Goal: Browse casually

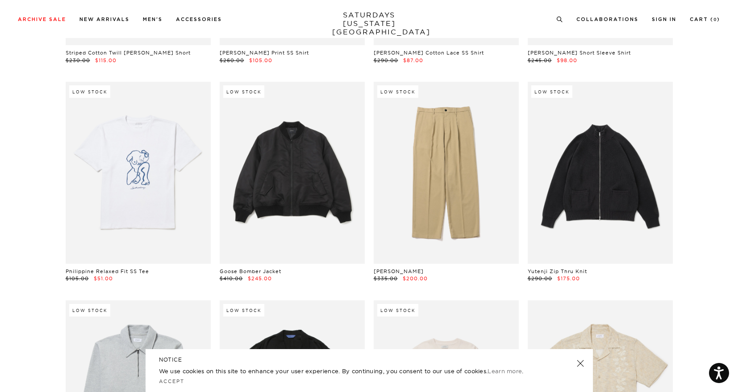
scroll to position [8091, 0]
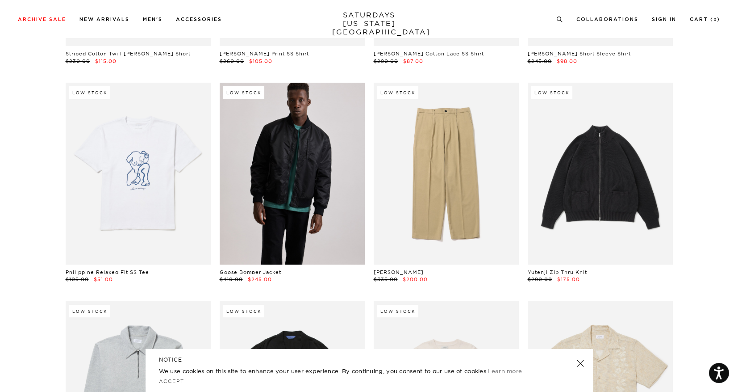
click at [292, 171] on link at bounding box center [292, 173] width 145 height 181
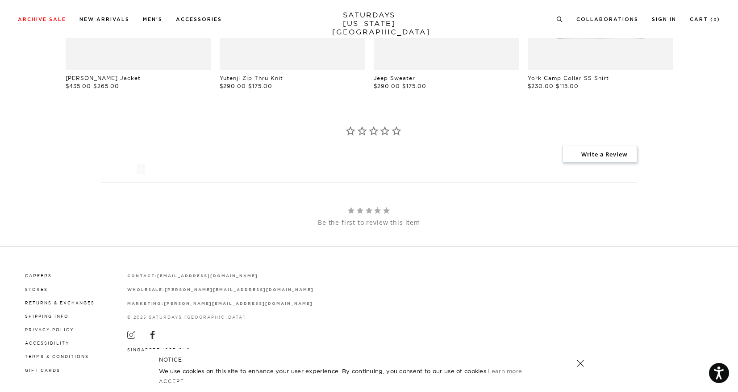
scroll to position [2096, 0]
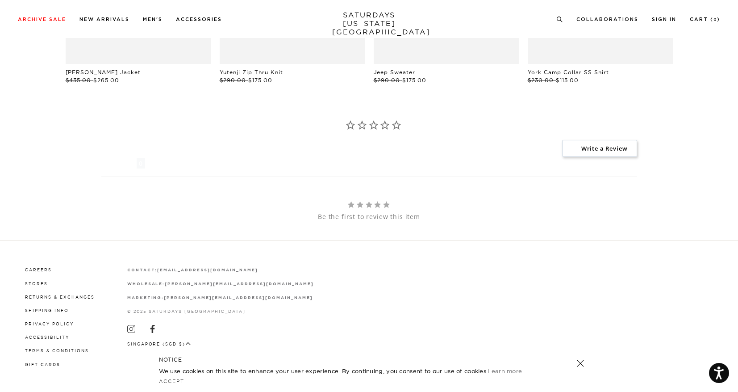
click at [361, 19] on link "SATURDAYS NEW YORK CITY" at bounding box center [369, 23] width 74 height 25
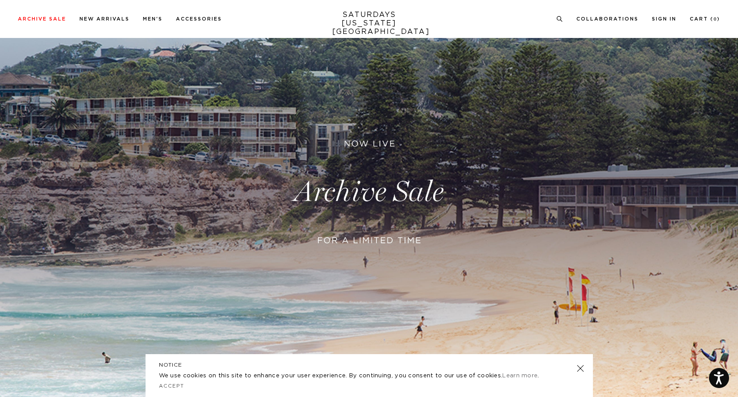
scroll to position [80, 0]
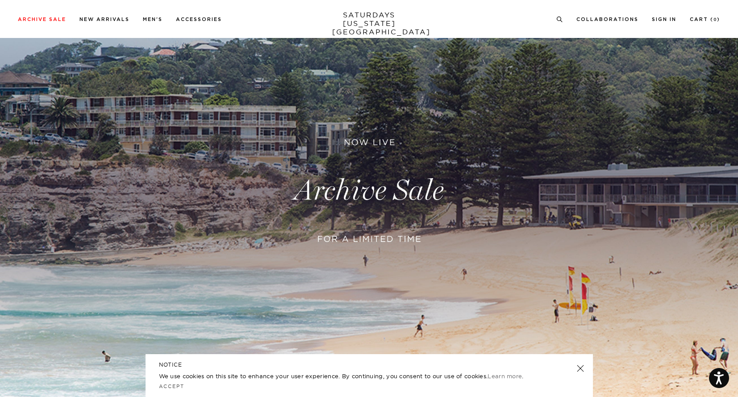
click at [635, 366] on link at bounding box center [369, 191] width 738 height 452
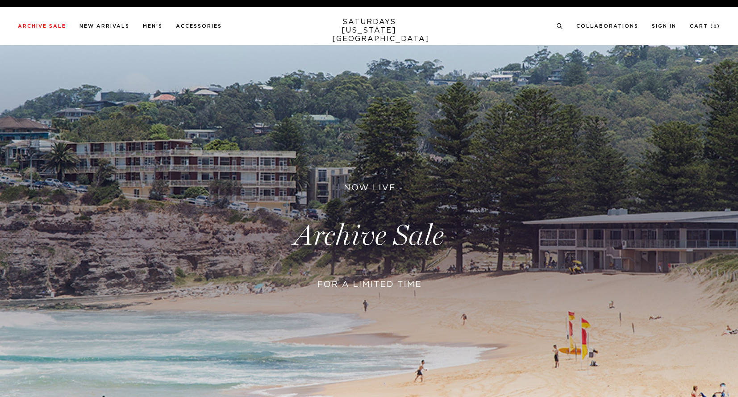
scroll to position [80, 0]
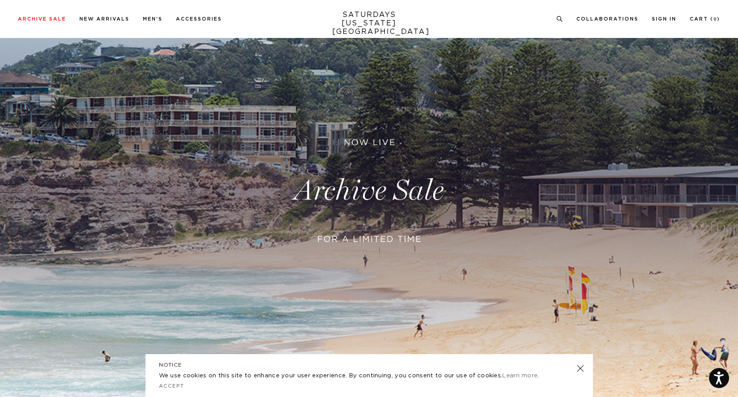
click at [579, 370] on link at bounding box center [580, 368] width 13 height 13
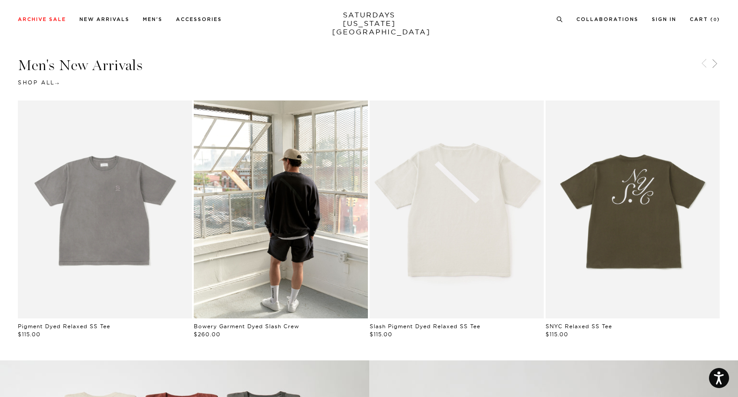
scroll to position [548, 0]
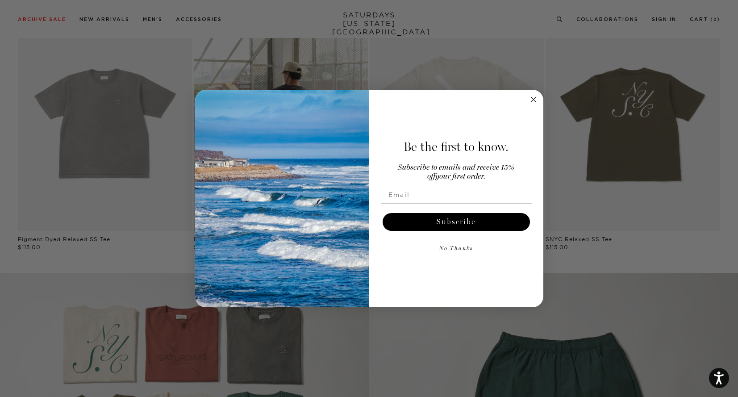
click at [482, 30] on div "Close dialog Be the first to know. Subscribe to emails and receive 15% off your…" at bounding box center [369, 198] width 738 height 397
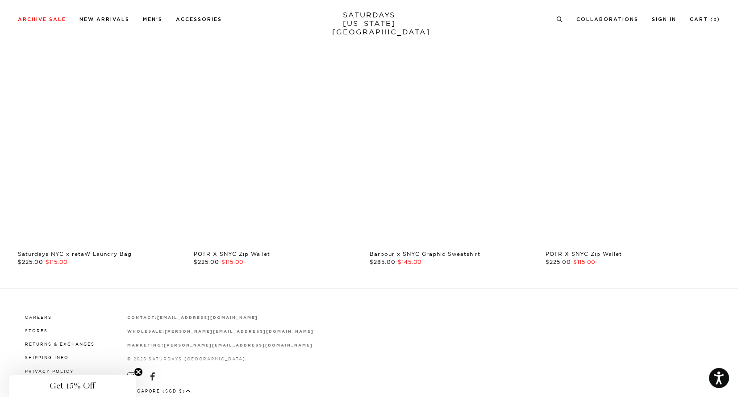
scroll to position [1939, 0]
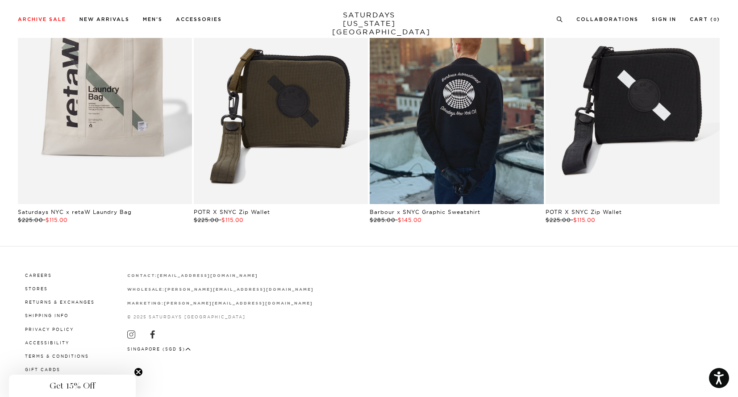
click at [53, 382] on span "Get 15% Off" at bounding box center [73, 385] width 46 height 11
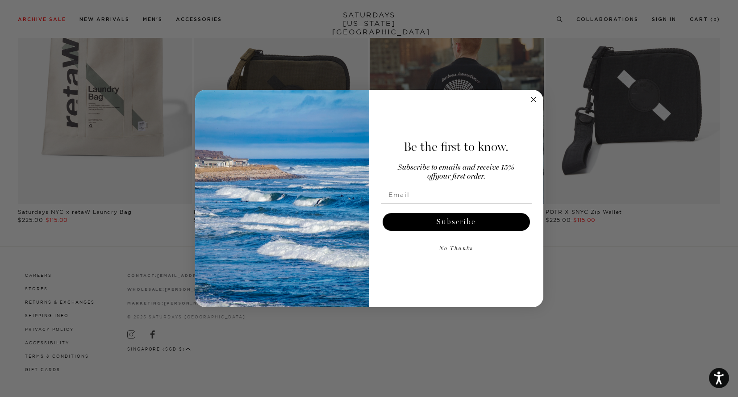
click at [564, 308] on div "Close dialog Be the first to know. Subscribe to emails and receive 15% off your…" at bounding box center [369, 198] width 738 height 397
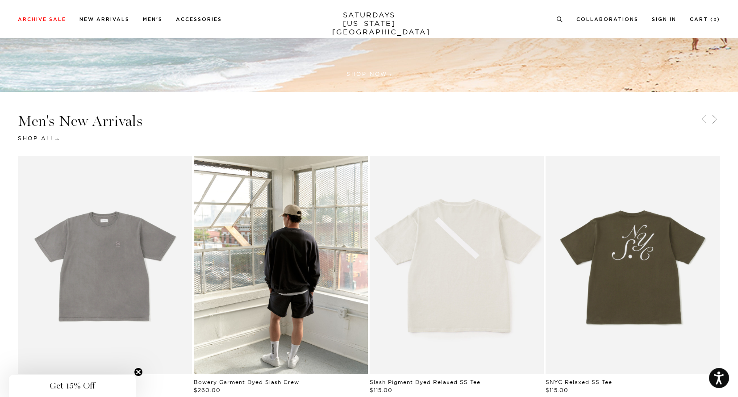
scroll to position [0, 0]
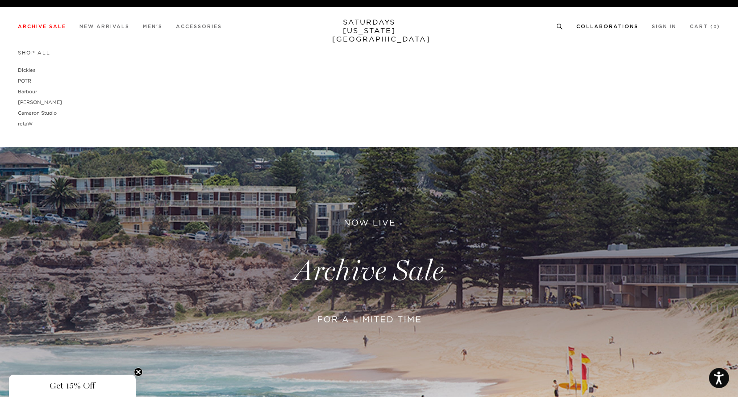
click at [619, 26] on link "Collaborations" at bounding box center [607, 26] width 62 height 5
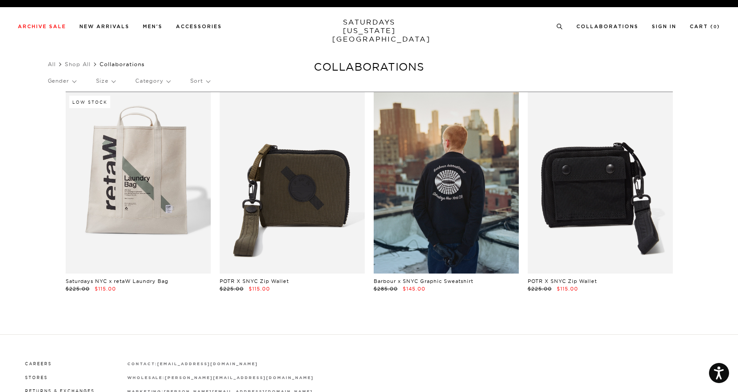
click at [623, 214] on link at bounding box center [600, 182] width 145 height 181
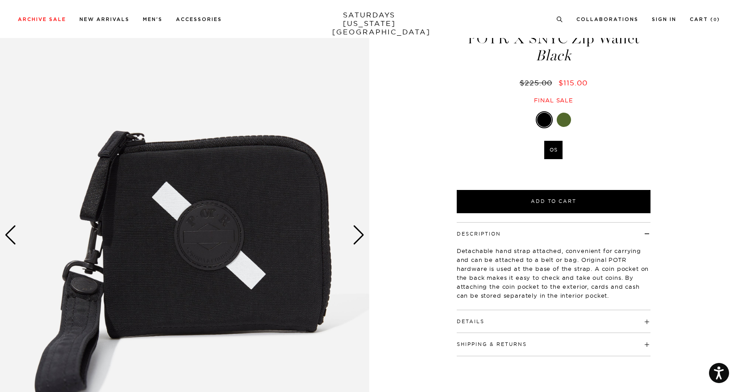
scroll to position [43, 0]
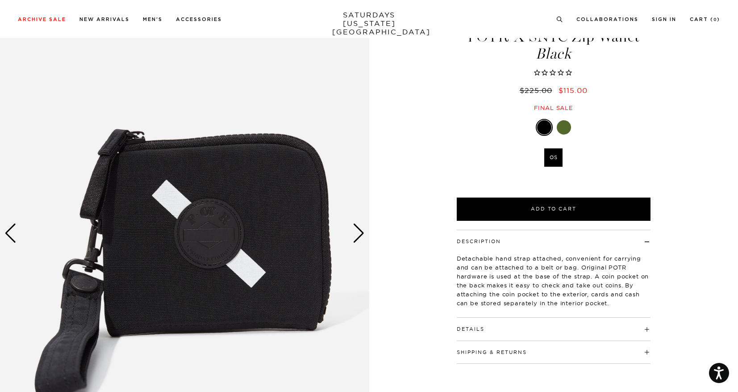
click at [359, 236] on div "Next slide" at bounding box center [359, 233] width 12 height 20
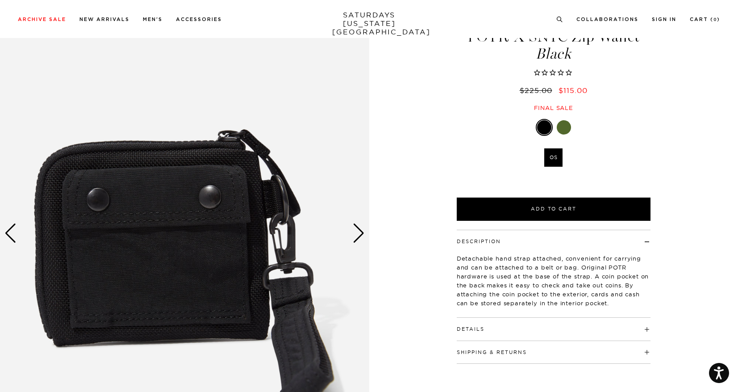
click at [359, 236] on div "Next slide" at bounding box center [359, 233] width 12 height 20
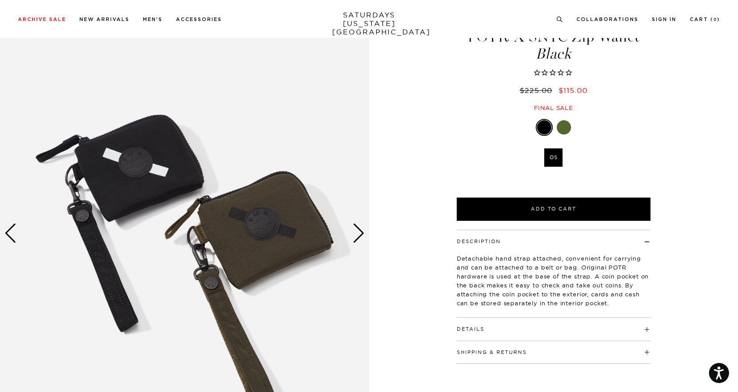
click at [359, 236] on div "Next slide" at bounding box center [359, 233] width 12 height 20
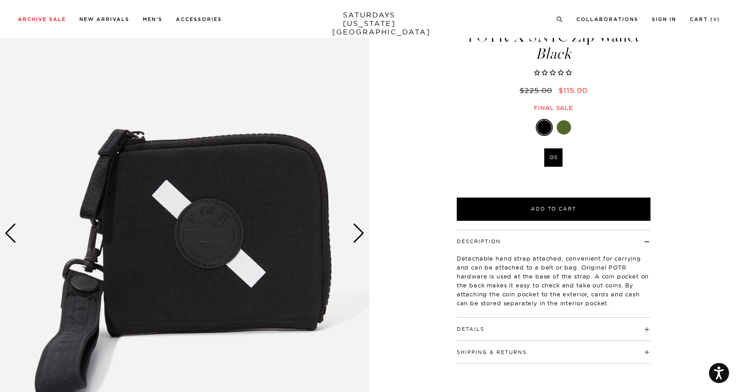
click at [359, 236] on div "Next slide" at bounding box center [359, 233] width 12 height 20
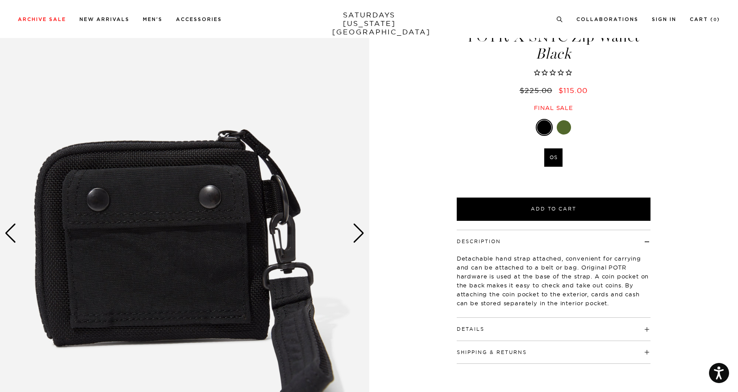
click at [359, 236] on div "Next slide" at bounding box center [359, 233] width 12 height 20
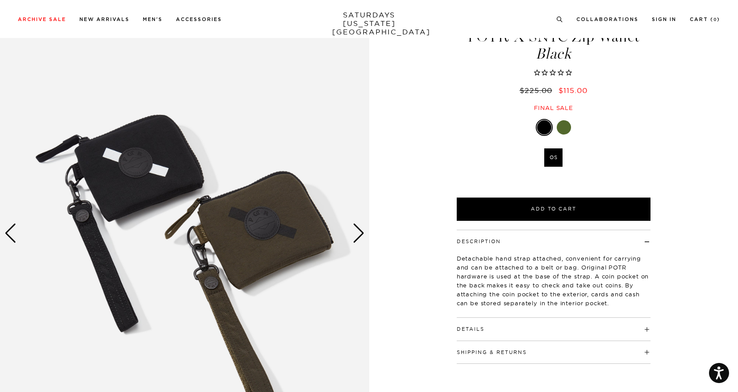
click at [359, 236] on div "Next slide" at bounding box center [359, 233] width 12 height 20
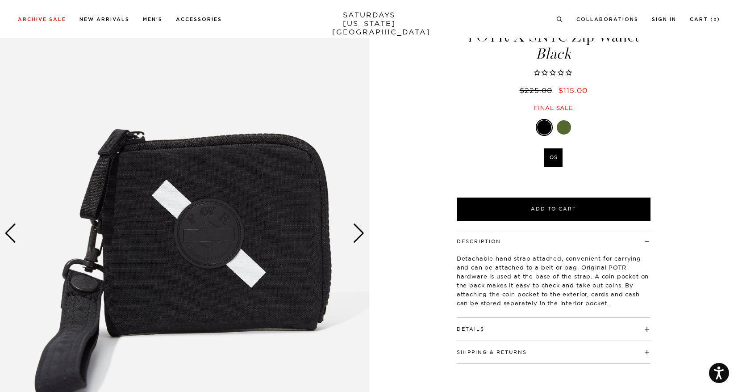
click at [359, 236] on div "Next slide" at bounding box center [359, 233] width 12 height 20
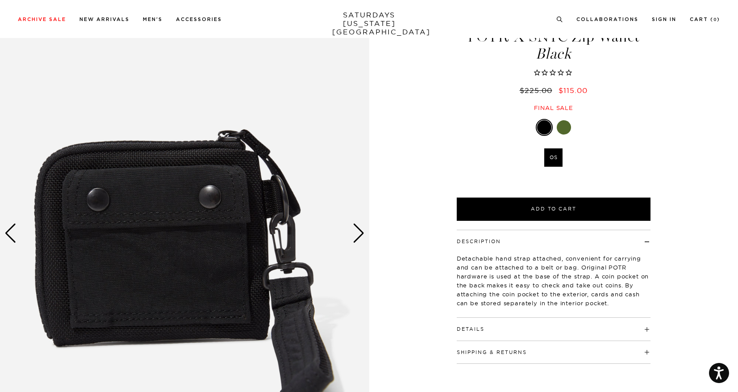
click at [359, 236] on div "Next slide" at bounding box center [359, 233] width 12 height 20
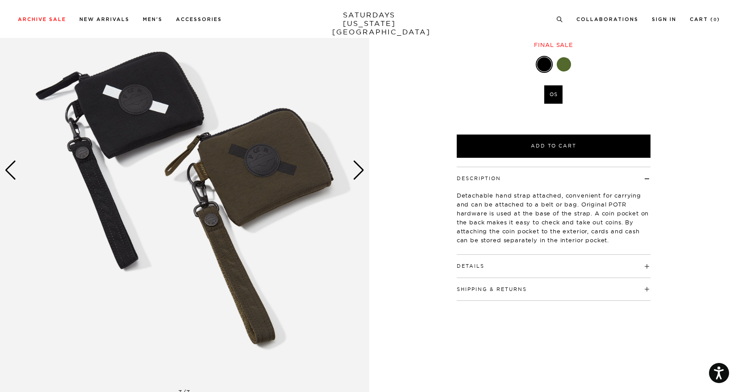
scroll to position [0, 0]
